Goal: Navigation & Orientation: Find specific page/section

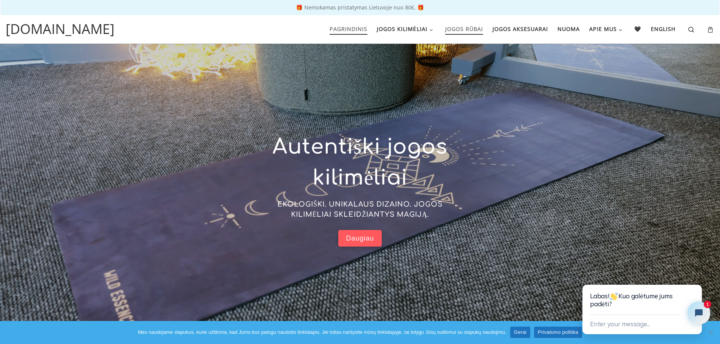
click at [471, 30] on span "Jogos rūbai" at bounding box center [464, 28] width 38 height 14
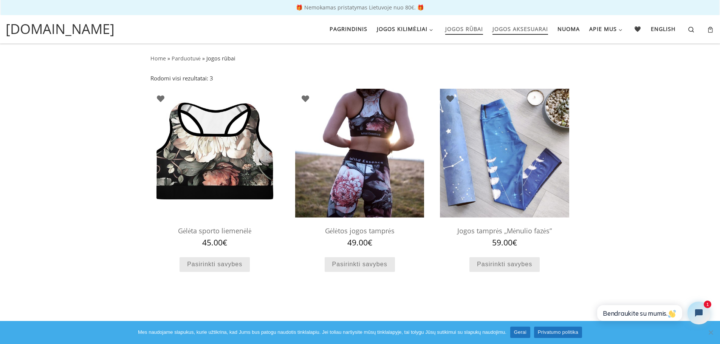
click at [514, 30] on span "Jogos aksesuarai" at bounding box center [521, 28] width 56 height 14
click at [512, 30] on span "Jogos aksesuarai" at bounding box center [521, 28] width 56 height 14
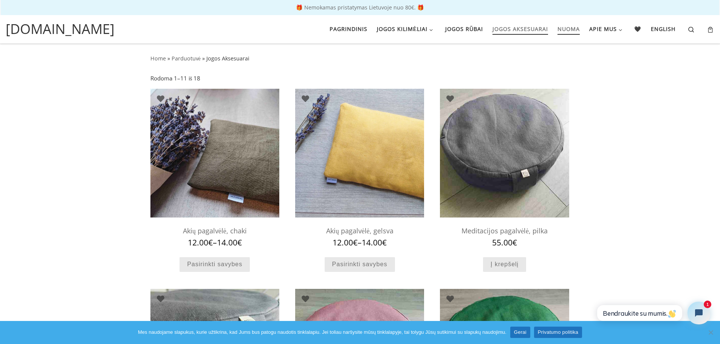
click at [573, 28] on span "Nuoma" at bounding box center [569, 28] width 22 height 14
